Goal: Communication & Community: Ask a question

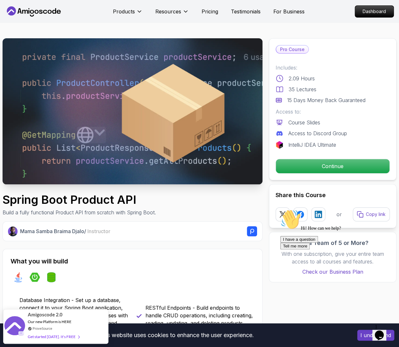
click at [301, 144] on p "IntelliJ IDEA Ultimate" at bounding box center [312, 145] width 48 height 8
click at [376, 12] on p "Dashboard" at bounding box center [374, 11] width 37 height 11
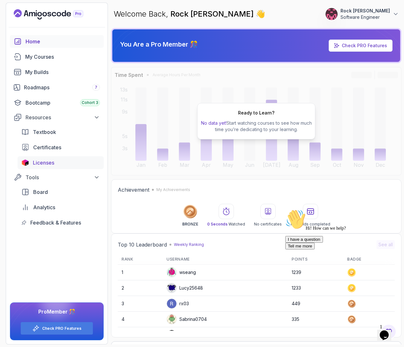
click at [47, 164] on span "Licenses" at bounding box center [43, 163] width 21 height 8
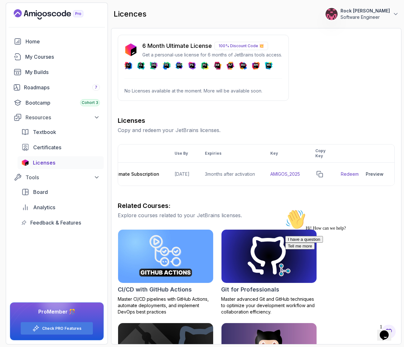
scroll to position [0, 82]
click at [321, 172] on icon "copy-button" at bounding box center [320, 174] width 6 height 6
click at [323, 171] on icon "copy-button" at bounding box center [320, 174] width 6 height 6
click at [358, 174] on link "Redeem" at bounding box center [350, 174] width 18 height 6
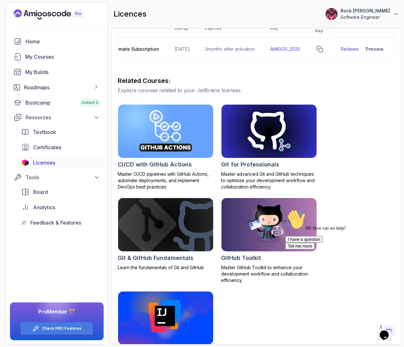
scroll to position [128, 0]
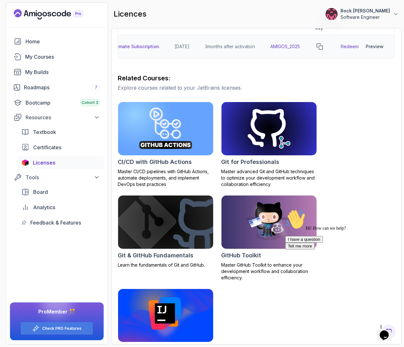
click at [380, 42] on button "Preview" at bounding box center [375, 46] width 24 height 13
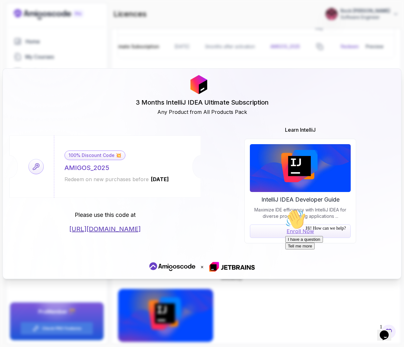
click at [99, 229] on link "[URL][DOMAIN_NAME]" at bounding box center [104, 229] width 71 height 9
drag, startPoint x: 111, startPoint y: 167, endPoint x: 66, endPoint y: 167, distance: 45.6
click at [66, 167] on div "100% Discount Code 💥 AMIGOS_2025 Redeem on new purchases before [DATE]" at bounding box center [117, 167] width 126 height 62
copy div "AMIGOS_2025"
click at [261, 240] on div "3 Months IntelliJ IDEA Ultimate Subscription Any Product from All Products Pack…" at bounding box center [202, 173] width 404 height 347
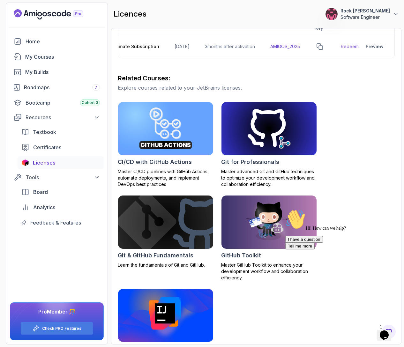
click at [323, 240] on button "I have a question" at bounding box center [304, 239] width 38 height 7
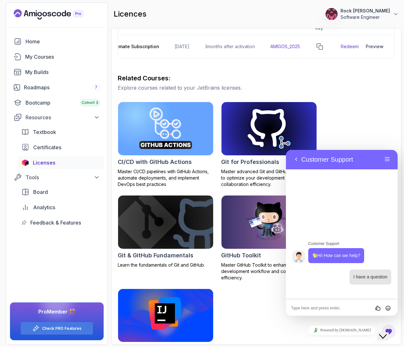
click at [286, 150] on textarea at bounding box center [286, 150] width 0 height 0
paste textarea "AMIGOS_2025"
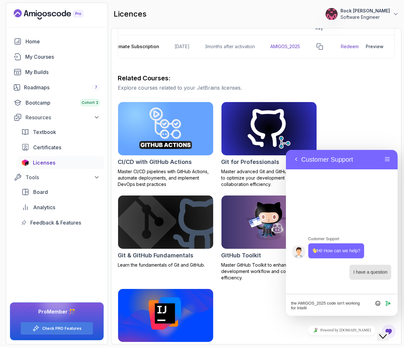
type textarea "the AMIGOS_2025 code isn't working for IntelliJ"
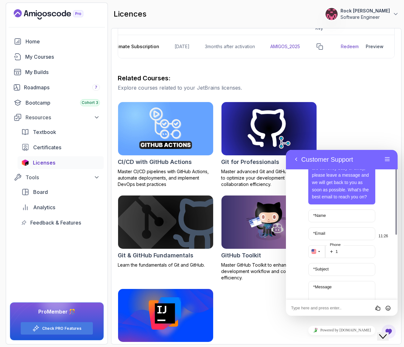
scroll to position [78, 0]
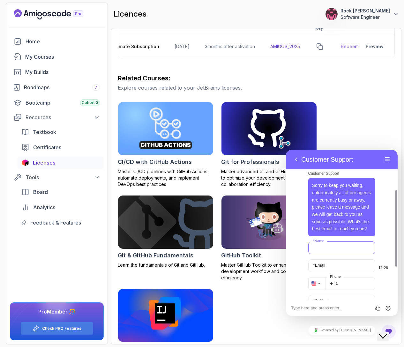
click at [331, 240] on input "* Name" at bounding box center [341, 248] width 67 height 13
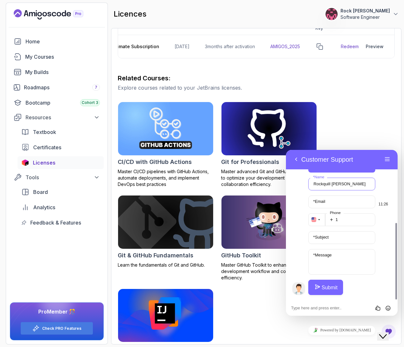
type input "Rockquill [PERSON_NAME]"
type input "Rockqui"
click at [341, 195] on div "[PERSON_NAME] * Name Rockqui * Email + 1 Phone * Subject * Message Submit" at bounding box center [341, 236] width 67 height 117
click at [341, 202] on input "Rockqui" at bounding box center [341, 202] width 67 height 13
type input "[EMAIL_ADDRESS][DOMAIN_NAME]"
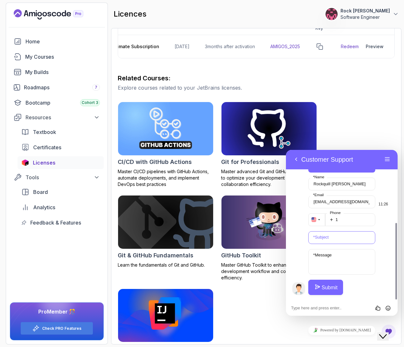
click at [331, 240] on input "* Subject" at bounding box center [341, 237] width 67 height 13
type input "A"
drag, startPoint x: 370, startPoint y: 236, endPoint x: 278, endPoint y: 236, distance: 91.9
click html "Back Customer Support Menu Back Rate this chat Insert emoji Customer Support Hi…"
type input "Code isn't working for IntelliJ"
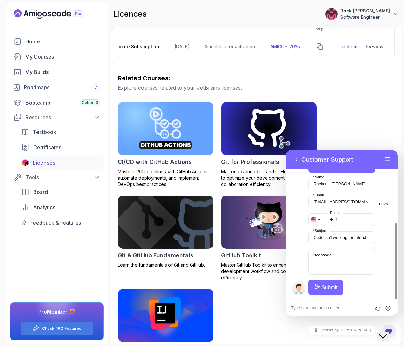
click at [337, 240] on div "[PERSON_NAME] * Name [EMAIL_ADDRESS][DOMAIN_NAME] * Email + 1 Phone Code isn't …" at bounding box center [341, 236] width 67 height 117
click at [334, 240] on textarea "* Message" at bounding box center [341, 262] width 67 height 26
paste textarea "Code isn't working for IntelliJ"
type textarea "Code isn't working for IntelliJ"
click at [327, 240] on button "Submit" at bounding box center [325, 287] width 35 height 15
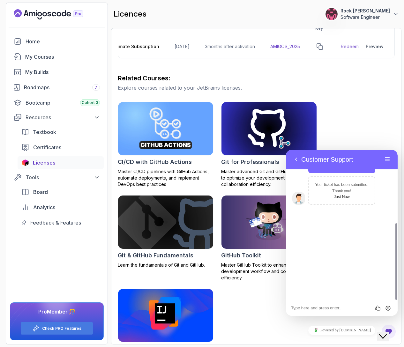
scroll to position [52, 0]
